Goal: Information Seeking & Learning: Compare options

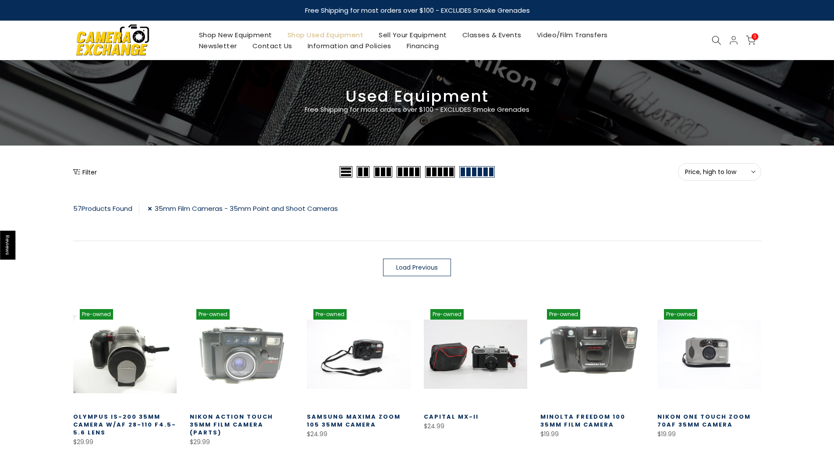
click at [405, 265] on span "Load Previous" at bounding box center [417, 267] width 42 height 6
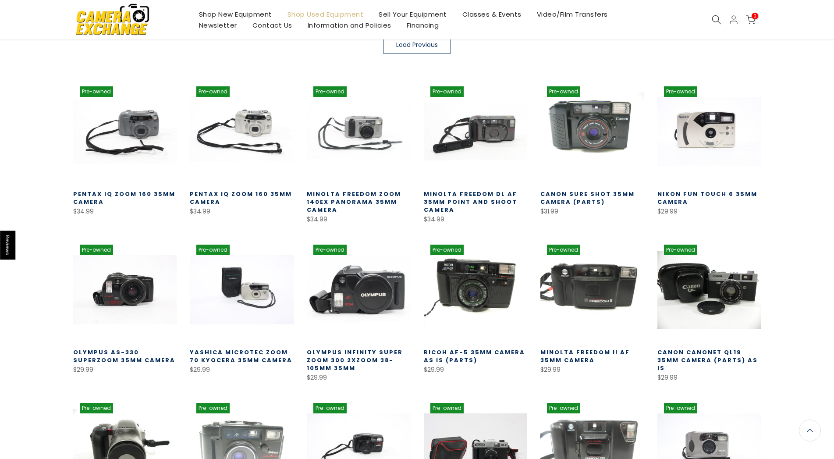
scroll to position [224, 0]
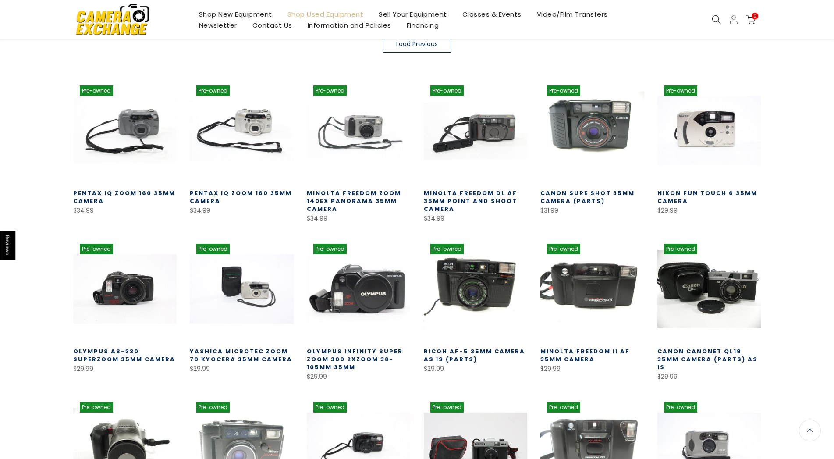
click at [471, 195] on link "Minolta Freedom DL AF 35mm Point and Shoot Camera" at bounding box center [470, 201] width 93 height 24
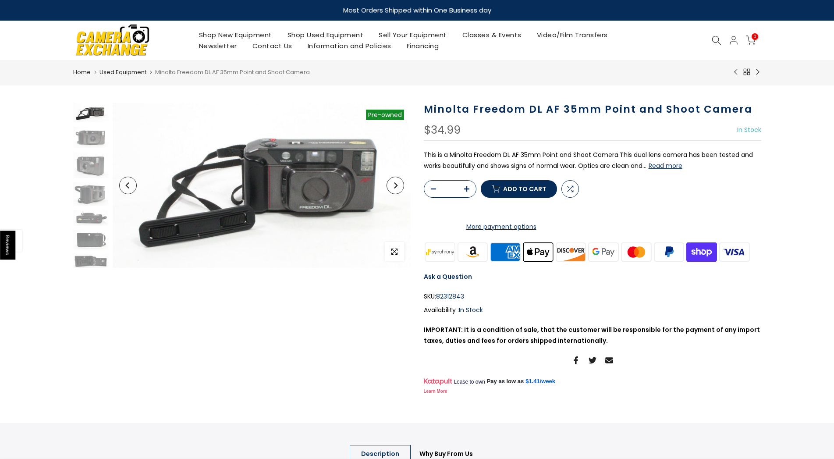
click at [668, 168] on button "Read more" at bounding box center [666, 166] width 34 height 8
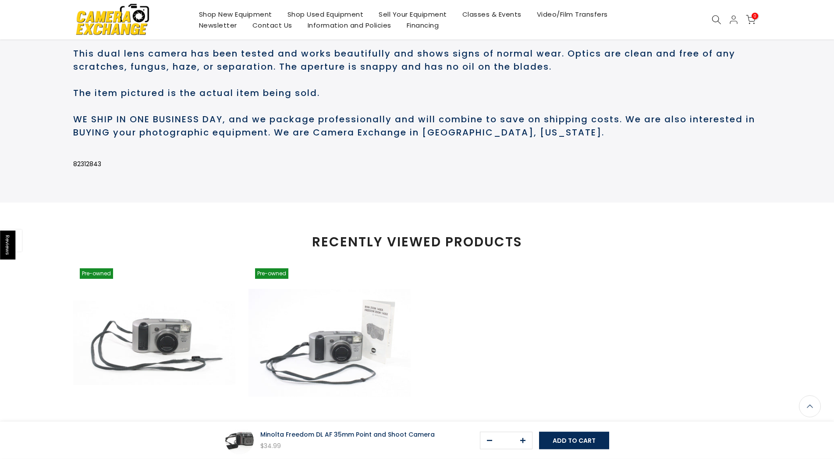
scroll to position [456, 0]
drag, startPoint x: 117, startPoint y: 57, endPoint x: 270, endPoint y: 60, distance: 153.0
click at [270, 60] on h2 "This is a Minolta Freedom DL AF 35mm Point and Shoot Camera. This dual lens cam…" at bounding box center [417, 79] width 688 height 118
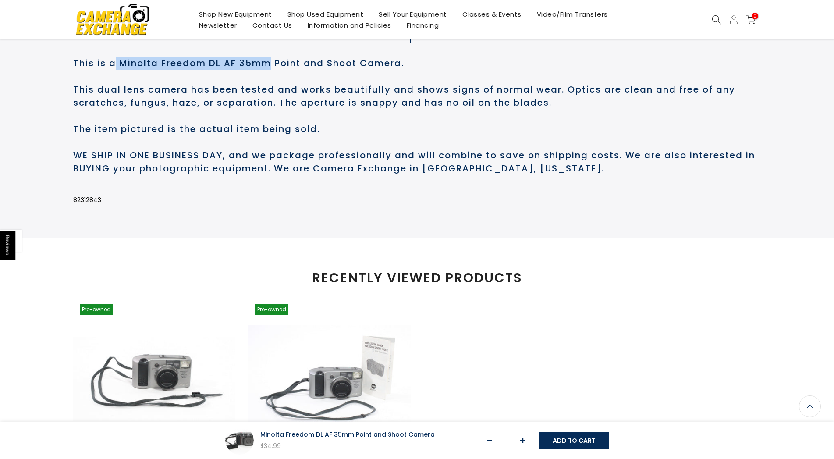
scroll to position [418, 0]
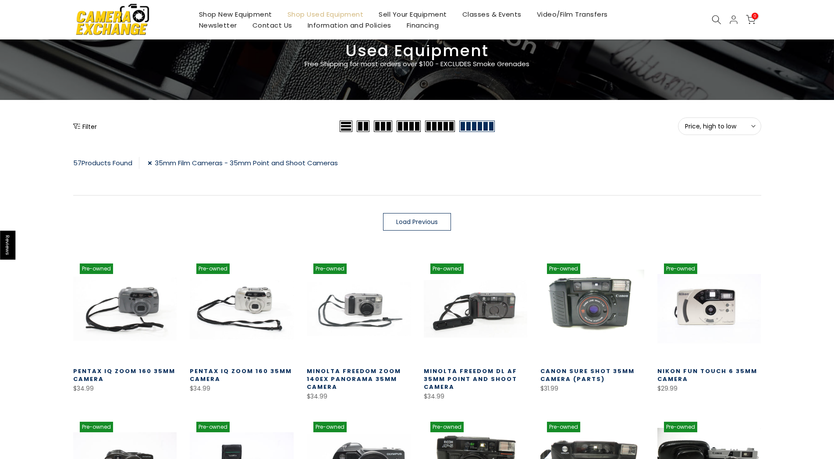
scroll to position [44, 0]
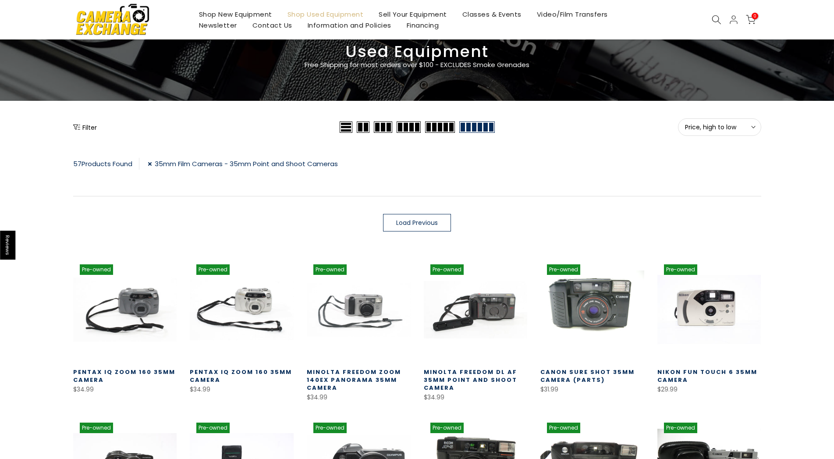
click at [418, 227] on link "Load Previous" at bounding box center [417, 223] width 68 height 18
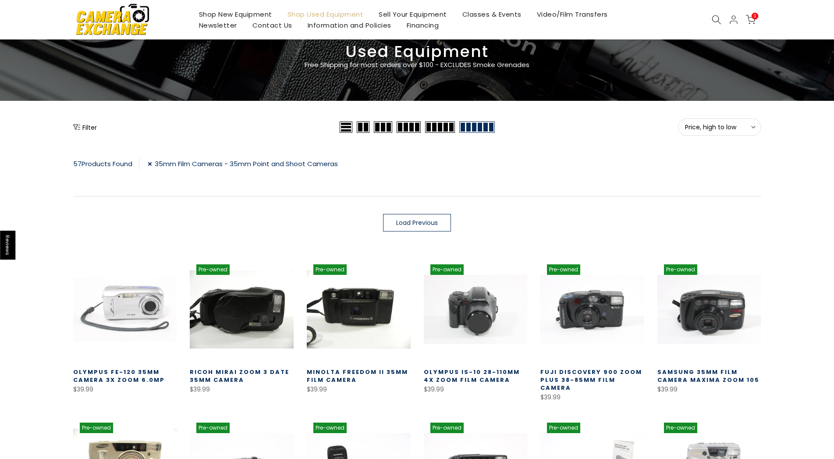
click at [418, 227] on link "Load Previous" at bounding box center [417, 223] width 68 height 18
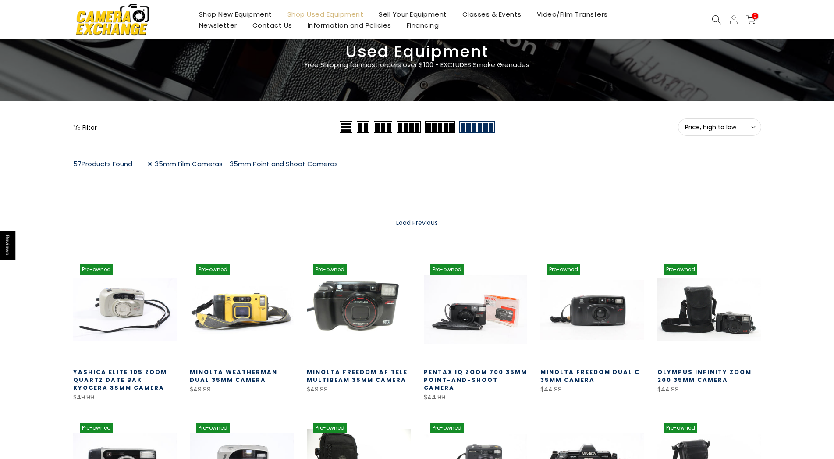
click at [422, 225] on span "Load Previous" at bounding box center [417, 223] width 42 height 6
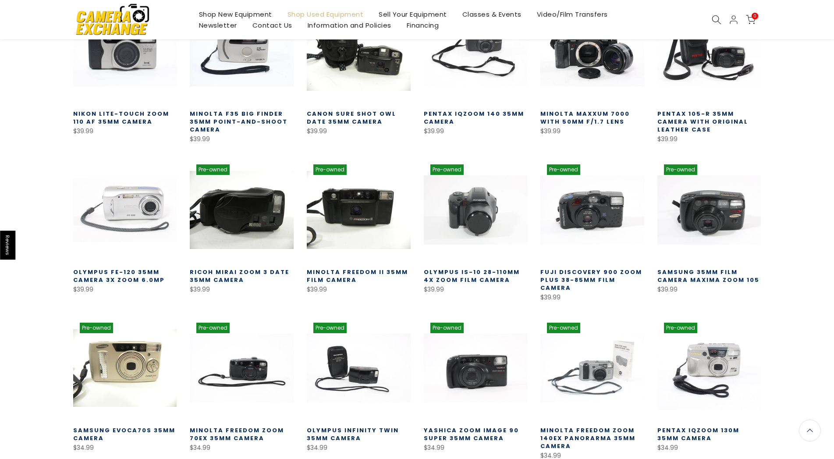
scroll to position [715, 0]
click at [585, 273] on link "Fuji Discovery 900 Zoom Plus 38-85mm Film Camera" at bounding box center [592, 280] width 102 height 24
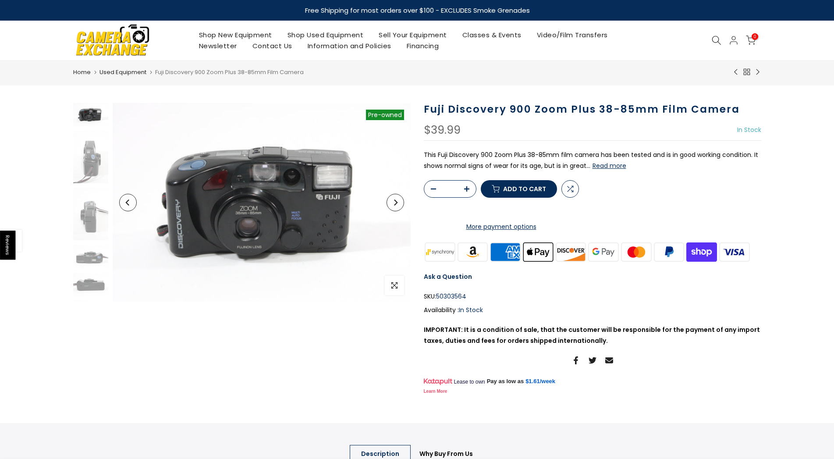
click at [613, 169] on button "Read more" at bounding box center [610, 166] width 34 height 8
click at [94, 217] on img at bounding box center [90, 214] width 35 height 53
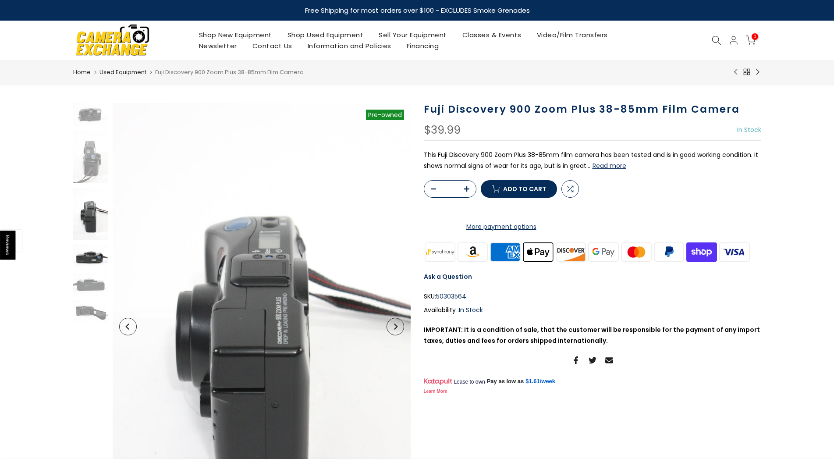
click at [89, 253] on img at bounding box center [90, 256] width 35 height 23
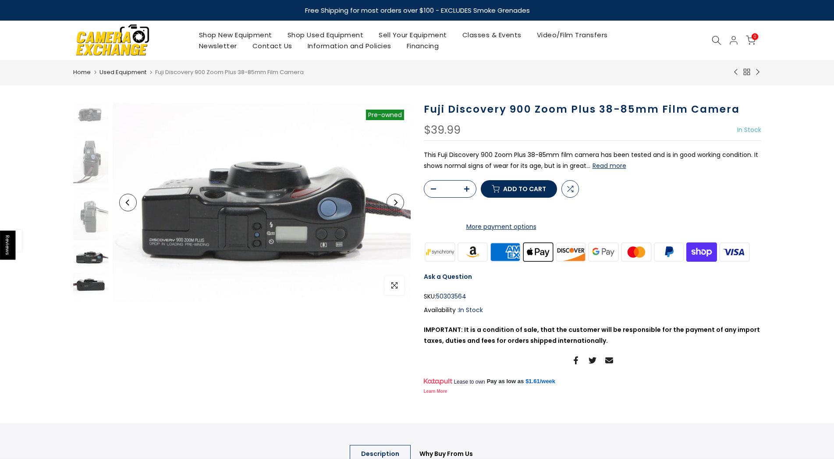
click at [89, 276] on img at bounding box center [90, 284] width 35 height 23
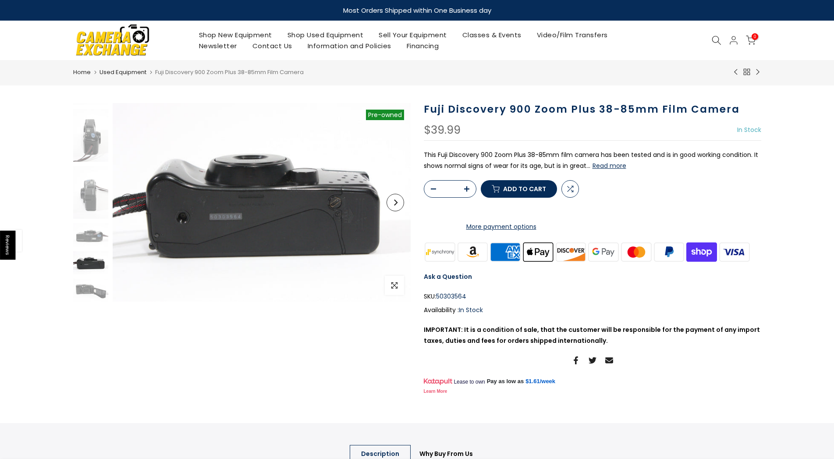
scroll to position [22, 0]
click at [89, 263] on img at bounding box center [90, 262] width 35 height 23
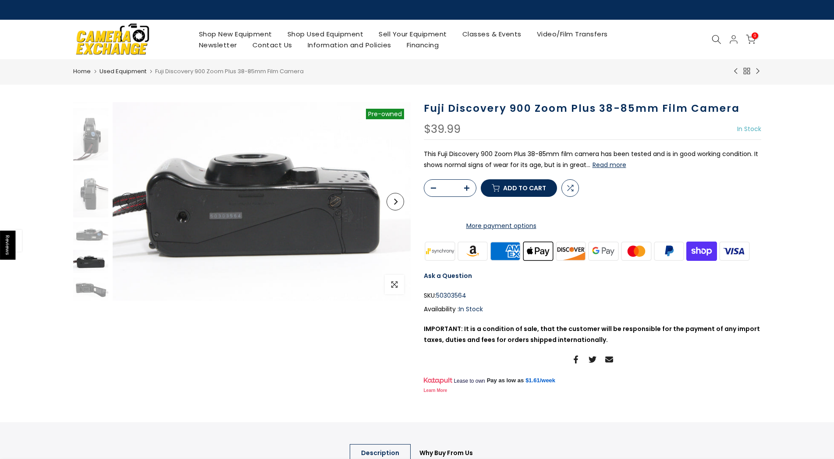
click at [87, 254] on img at bounding box center [90, 261] width 35 height 23
click at [86, 289] on img at bounding box center [90, 289] width 35 height 23
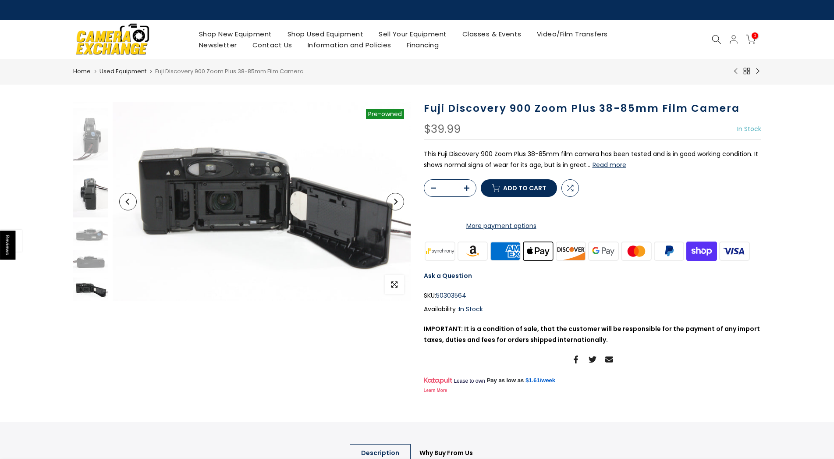
click at [85, 196] on img at bounding box center [90, 191] width 35 height 53
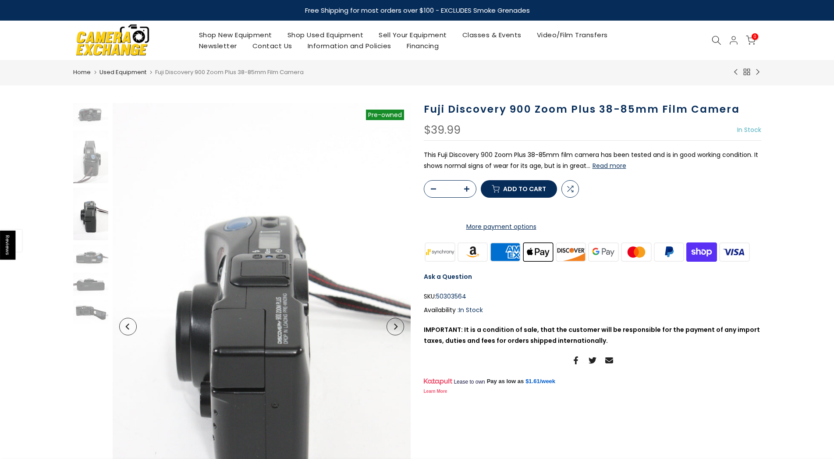
scroll to position [0, 0]
click at [97, 307] on img at bounding box center [90, 311] width 35 height 23
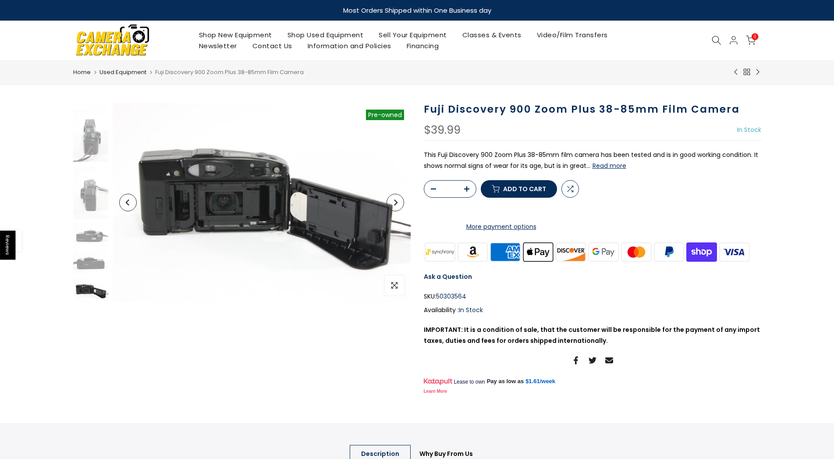
scroll to position [22, 0]
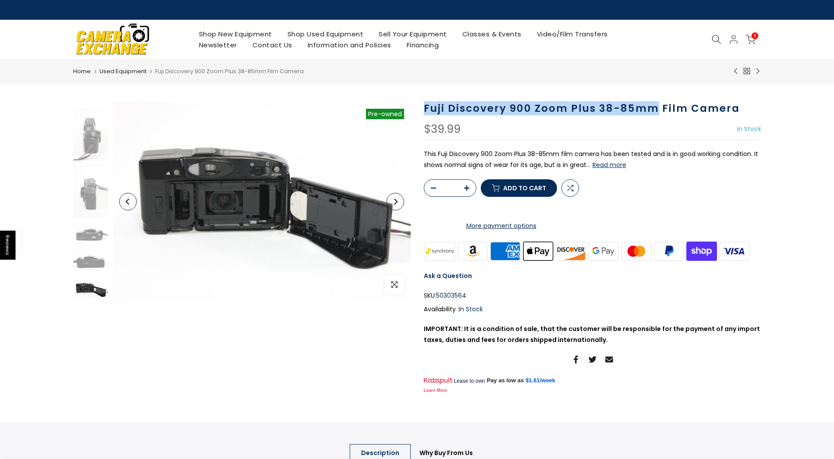
drag, startPoint x: 422, startPoint y: 108, endPoint x: 656, endPoint y: 107, distance: 234.2
click at [656, 107] on div "Fuji Discovery 900 Zoom Plus 38-85mm Film Camera $39.99 In Stock Pre order Out …" at bounding box center [592, 249] width 351 height 294
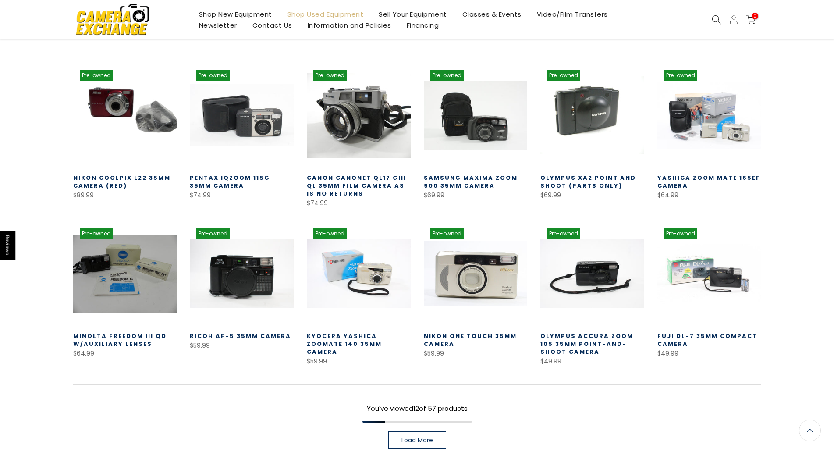
scroll to position [175, 0]
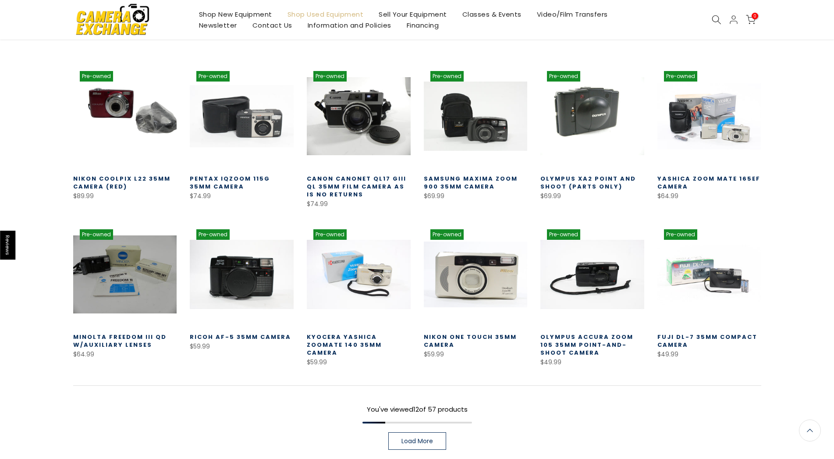
click at [432, 439] on span "Load More" at bounding box center [418, 441] width 32 height 6
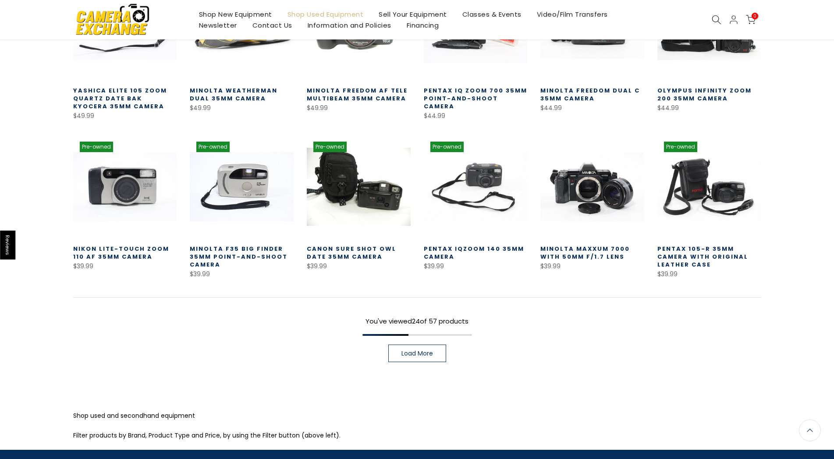
scroll to position [579, 0]
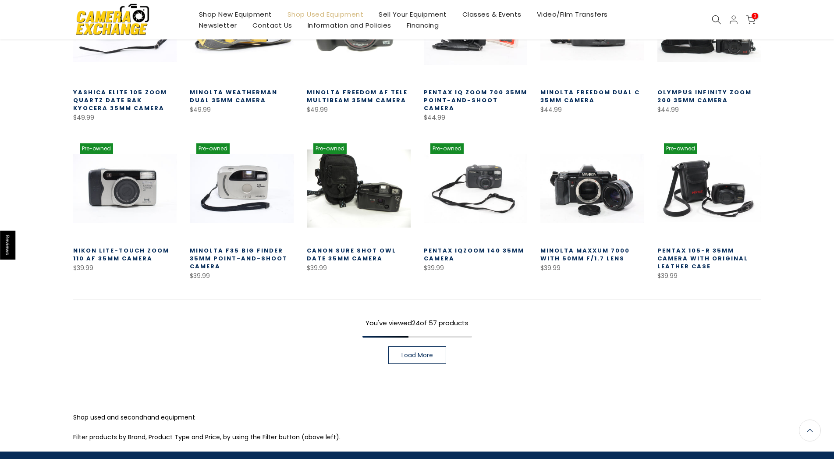
click at [417, 352] on span "Load More" at bounding box center [418, 355] width 32 height 6
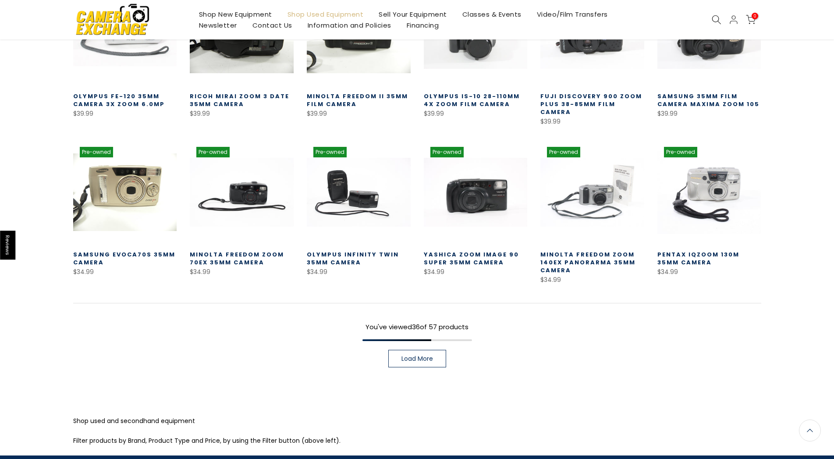
scroll to position [892, 0]
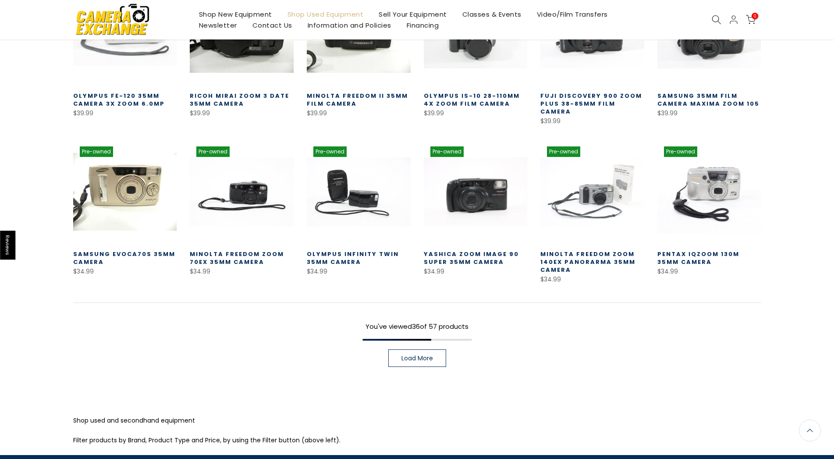
click at [424, 361] on span "Load More" at bounding box center [418, 358] width 32 height 6
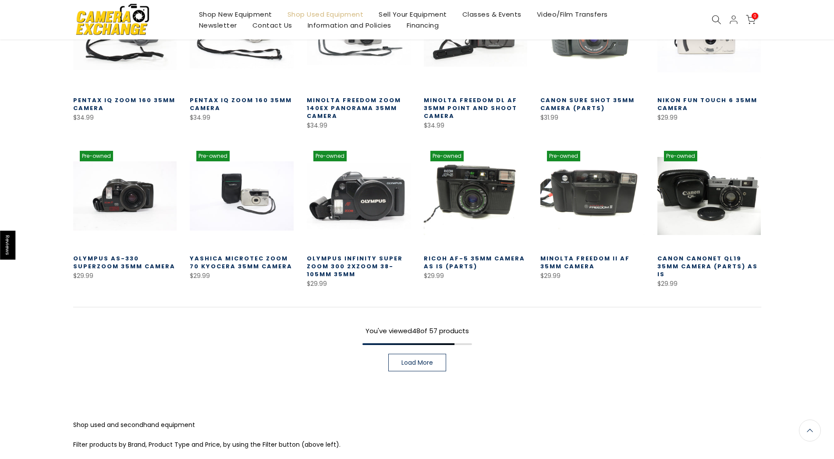
scroll to position [1205, 0]
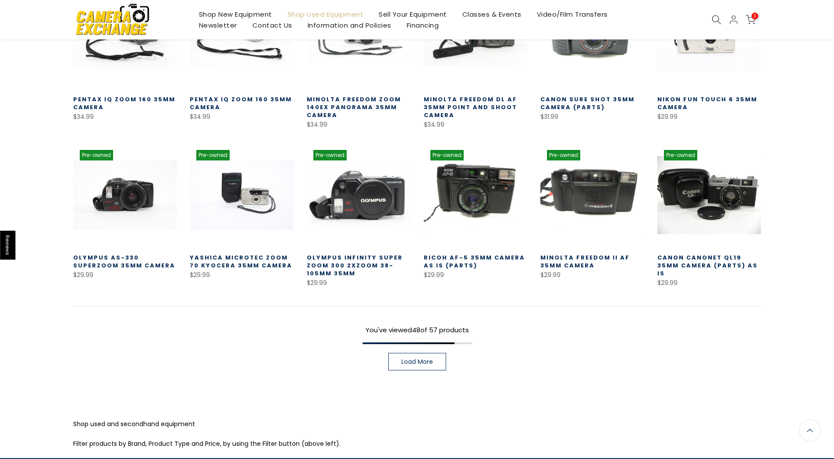
click at [428, 360] on span "Load More" at bounding box center [418, 362] width 32 height 6
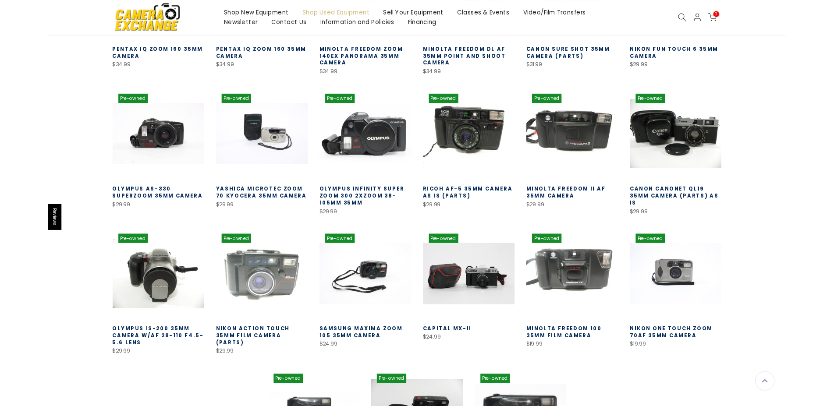
scroll to position [1250, 0]
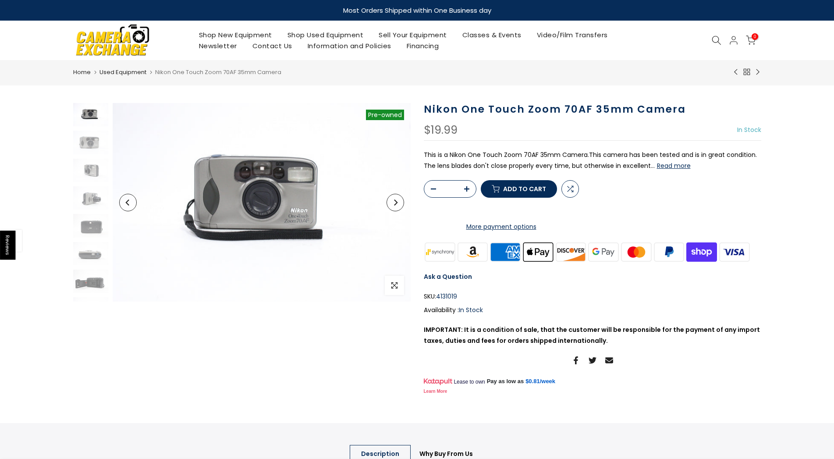
click at [668, 168] on button "Read more" at bounding box center [674, 166] width 34 height 8
click at [88, 167] on img at bounding box center [90, 170] width 35 height 23
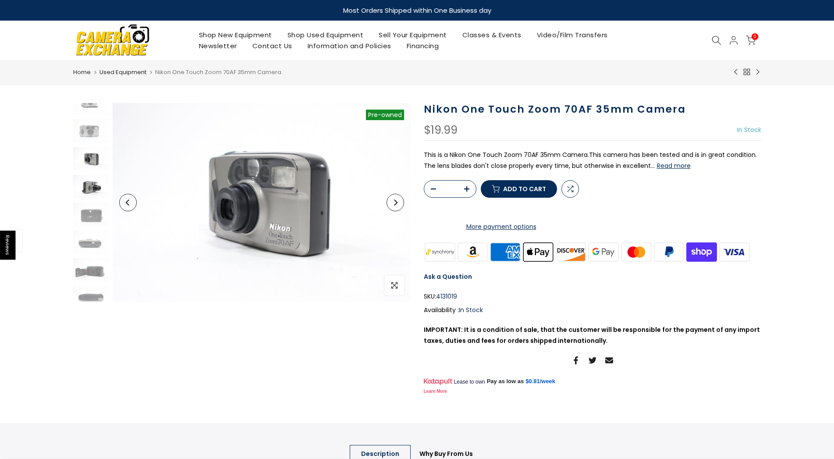
scroll to position [12, 0]
click at [88, 186] on img at bounding box center [90, 186] width 35 height 23
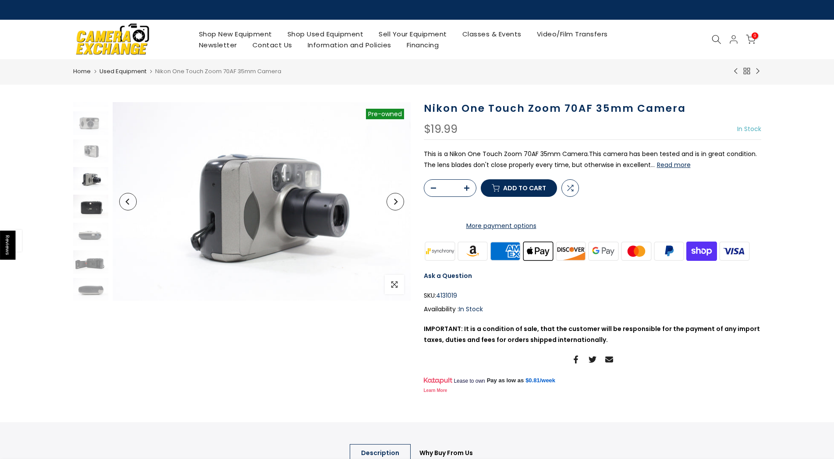
scroll to position [19, 0]
click at [91, 207] on img at bounding box center [90, 205] width 35 height 23
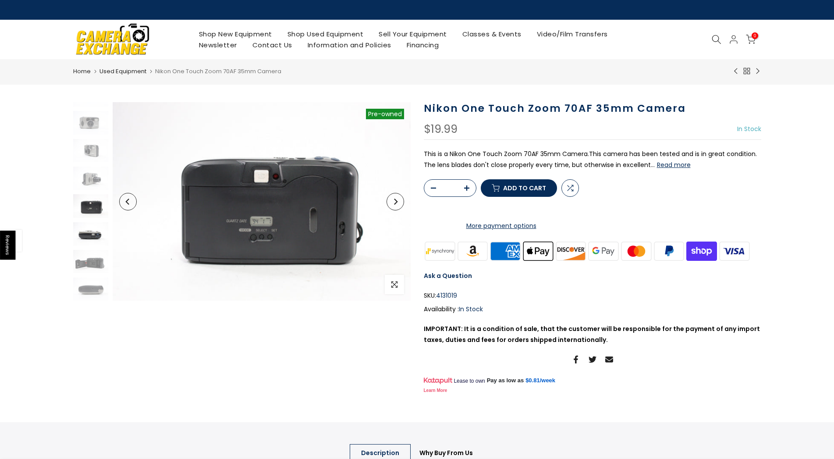
click at [89, 229] on img at bounding box center [90, 233] width 35 height 23
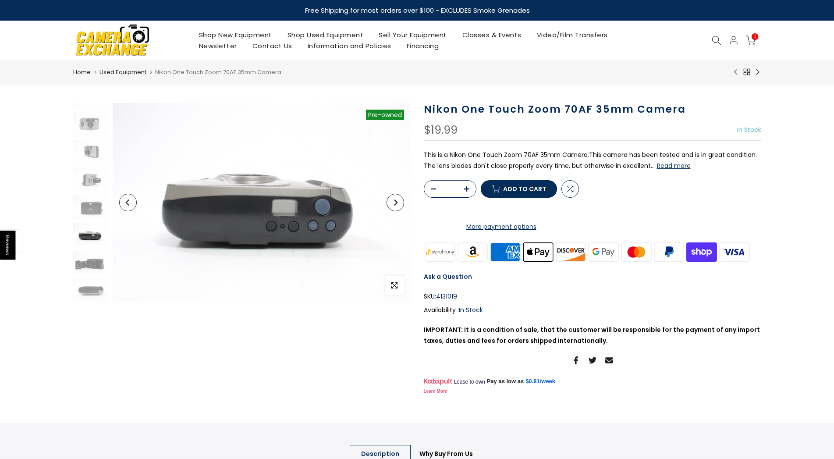
click at [89, 235] on img at bounding box center [90, 234] width 35 height 23
click at [90, 260] on img at bounding box center [90, 262] width 35 height 23
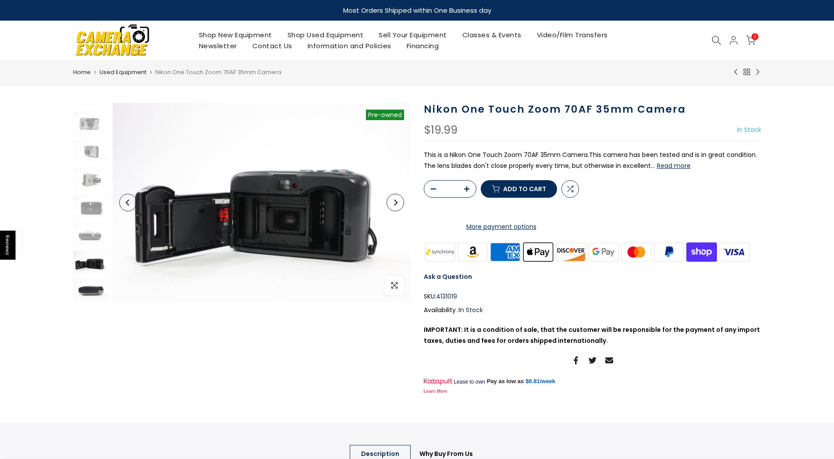
click at [87, 282] on img at bounding box center [90, 289] width 35 height 23
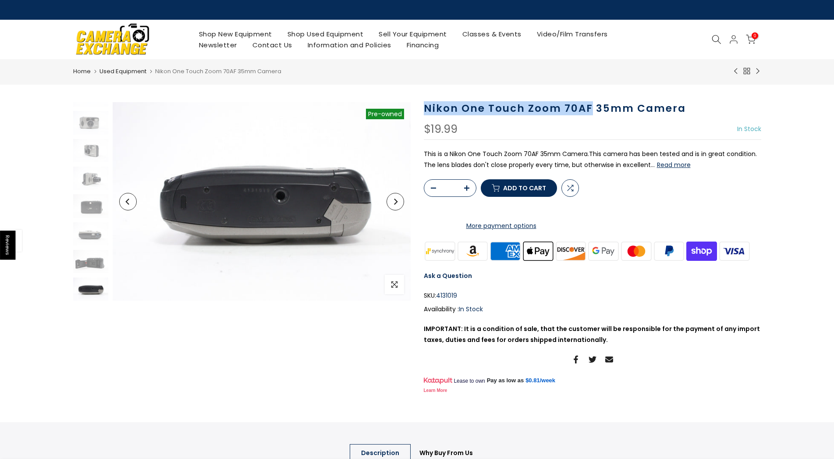
drag, startPoint x: 426, startPoint y: 106, endPoint x: 589, endPoint y: 105, distance: 163.1
click at [589, 105] on h1 "Nikon One Touch Zoom 70AF 35mm Camera" at bounding box center [593, 108] width 338 height 13
